Goal: Find specific page/section: Find specific page/section

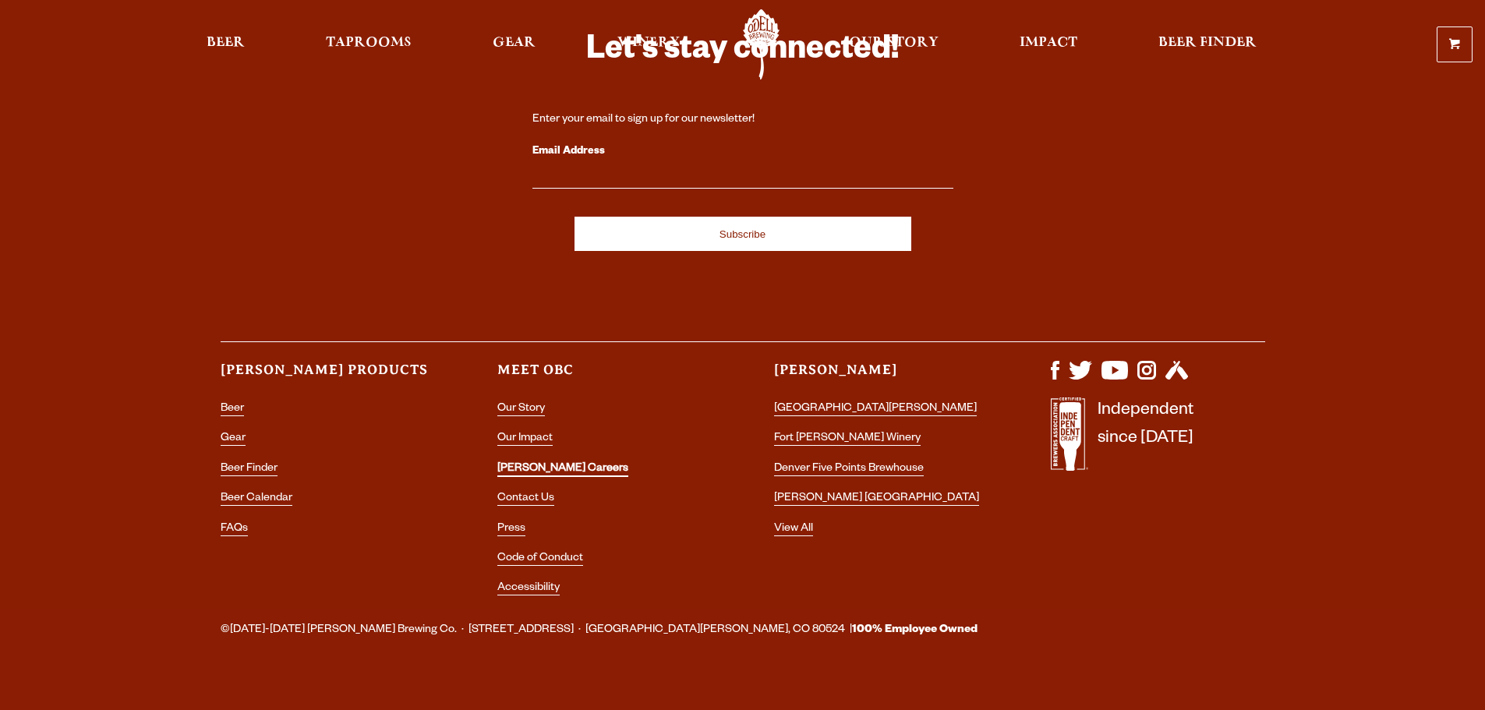
scroll to position [4654, 0]
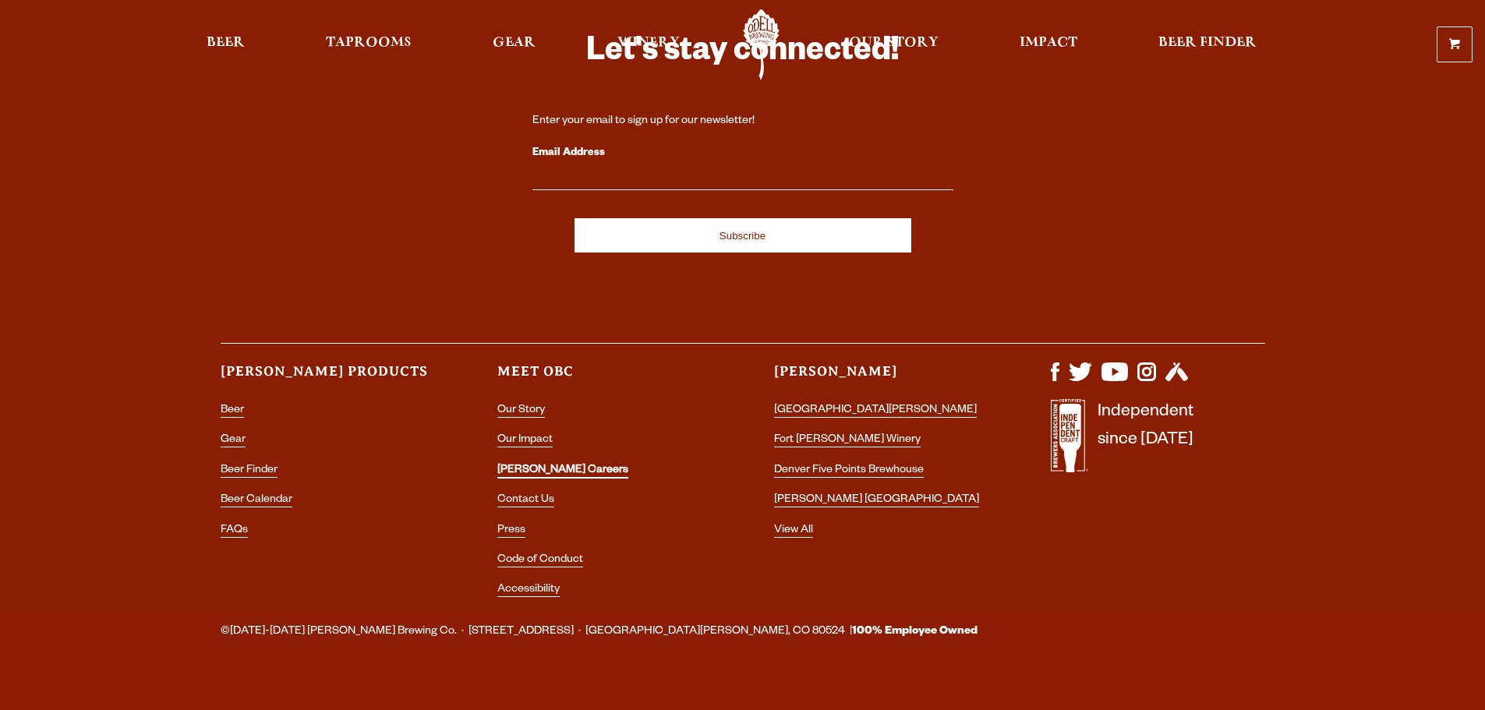
click at [542, 465] on link "[PERSON_NAME] Careers" at bounding box center [562, 472] width 131 height 14
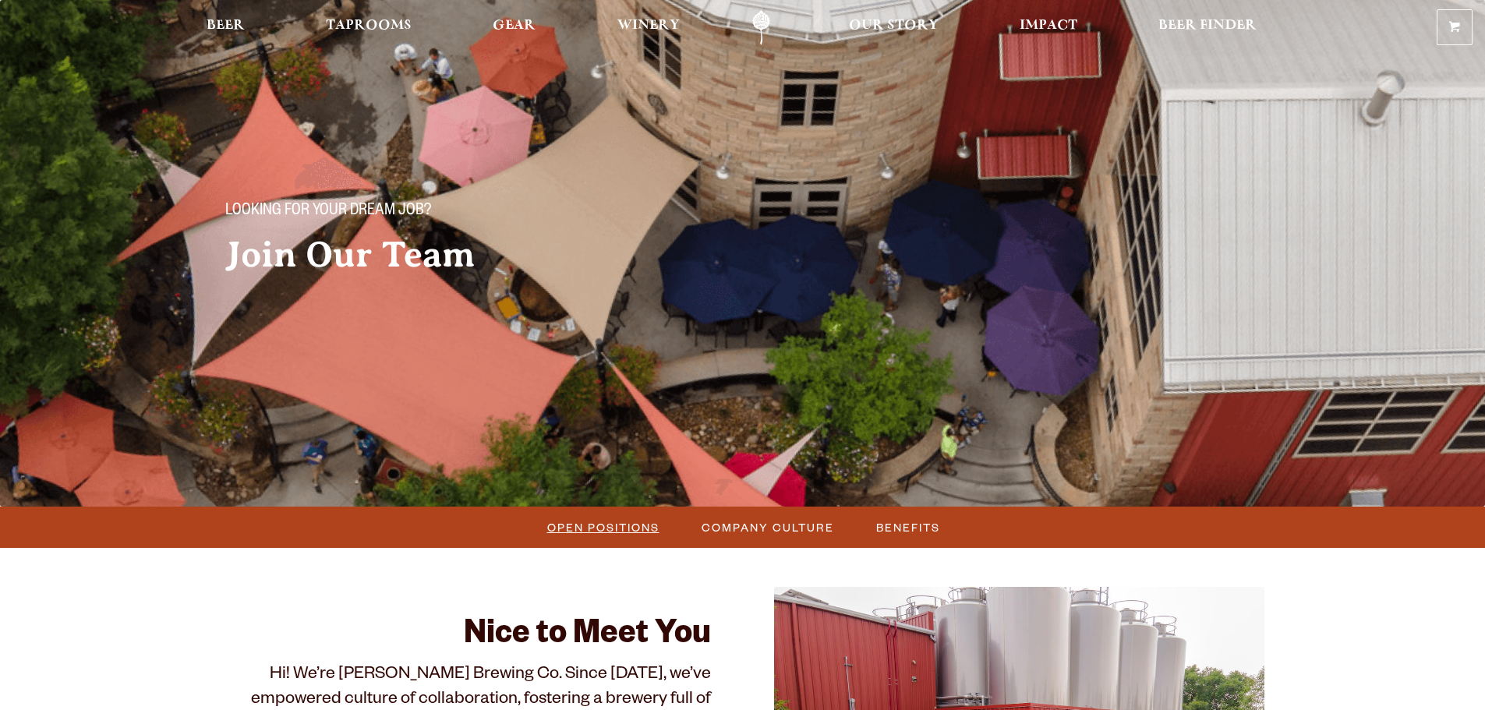
click at [593, 527] on span "Open Positions" at bounding box center [603, 527] width 112 height 23
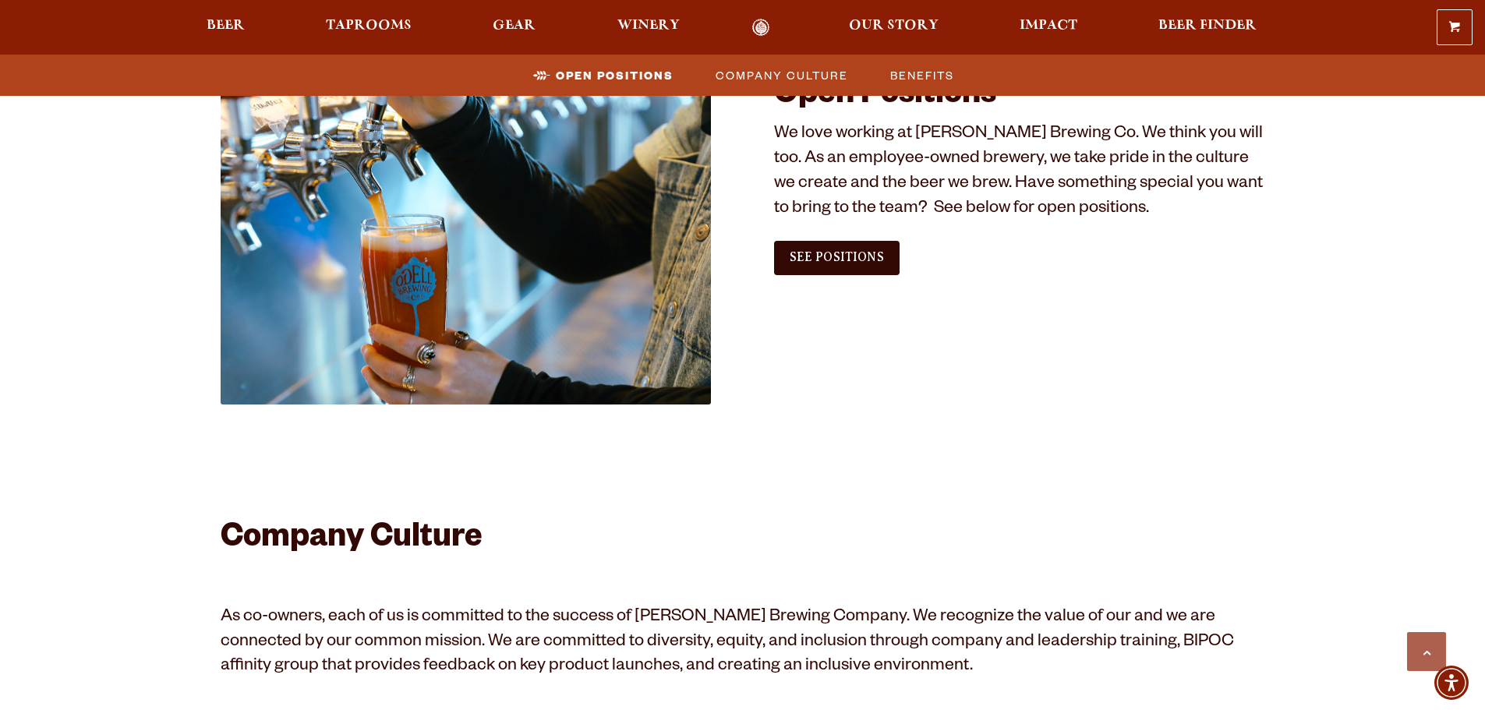
scroll to position [948, 0]
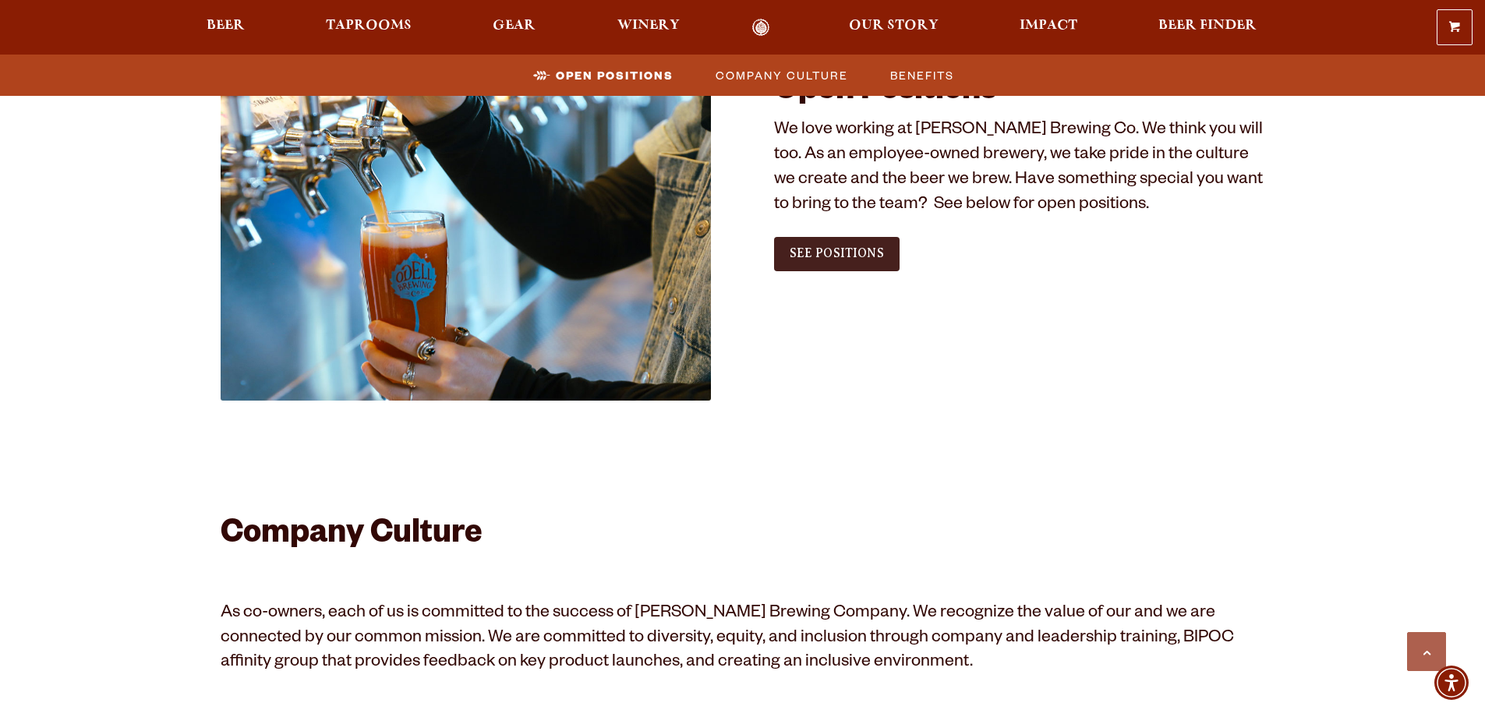
click at [865, 248] on span "See Positions" at bounding box center [837, 253] width 94 height 14
